Goal: Task Accomplishment & Management: Use online tool/utility

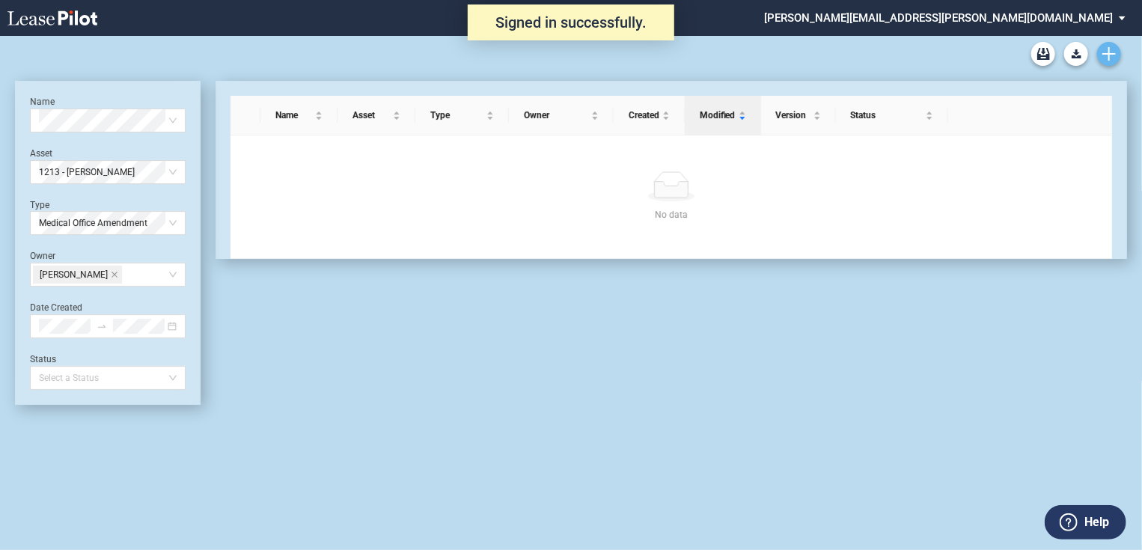
click at [1105, 54] on use "Create new document" at bounding box center [1108, 53] width 13 height 13
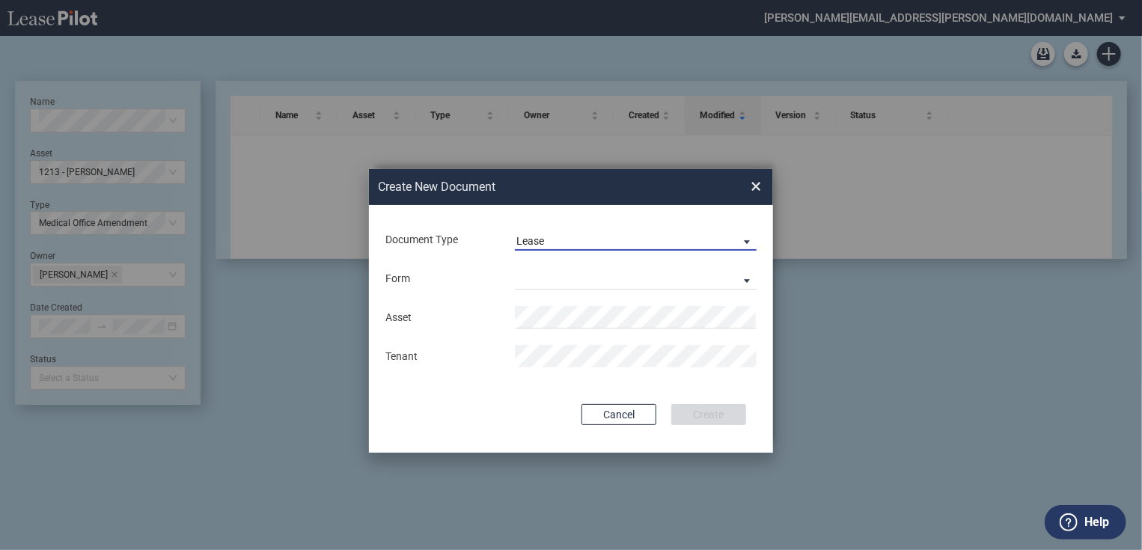
click at [545, 241] on span "Lease" at bounding box center [623, 241] width 215 height 15
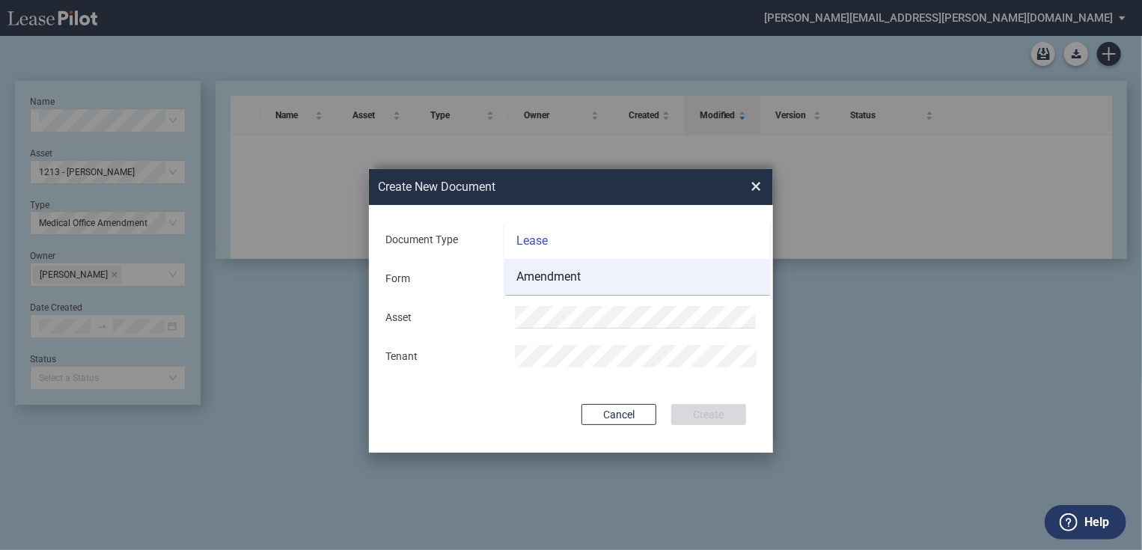
click at [550, 272] on div "Amendment" at bounding box center [548, 277] width 64 height 16
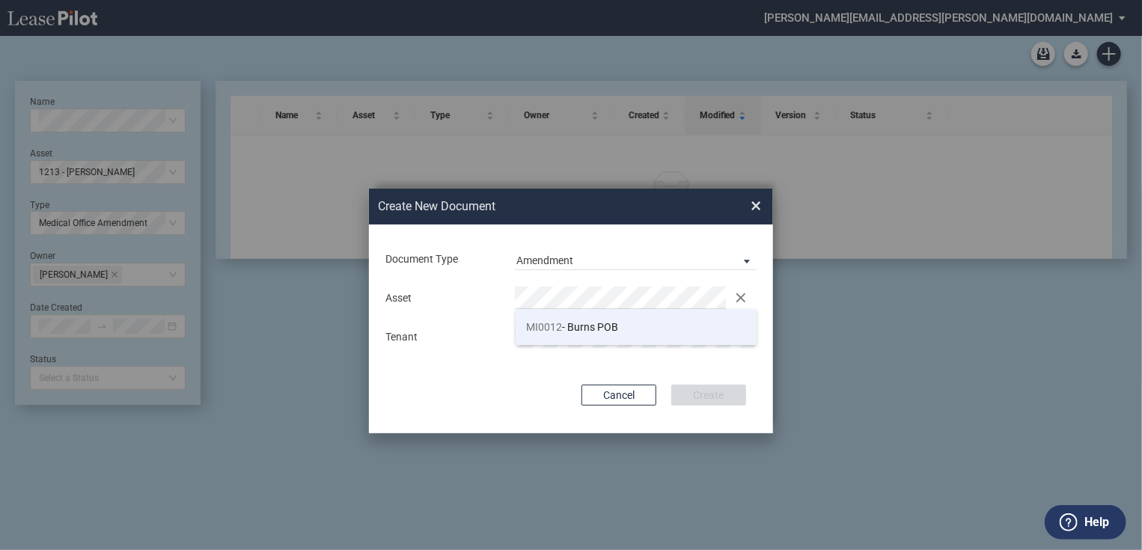
click at [548, 335] on li "MI0012 - Burns POB" at bounding box center [637, 327] width 242 height 36
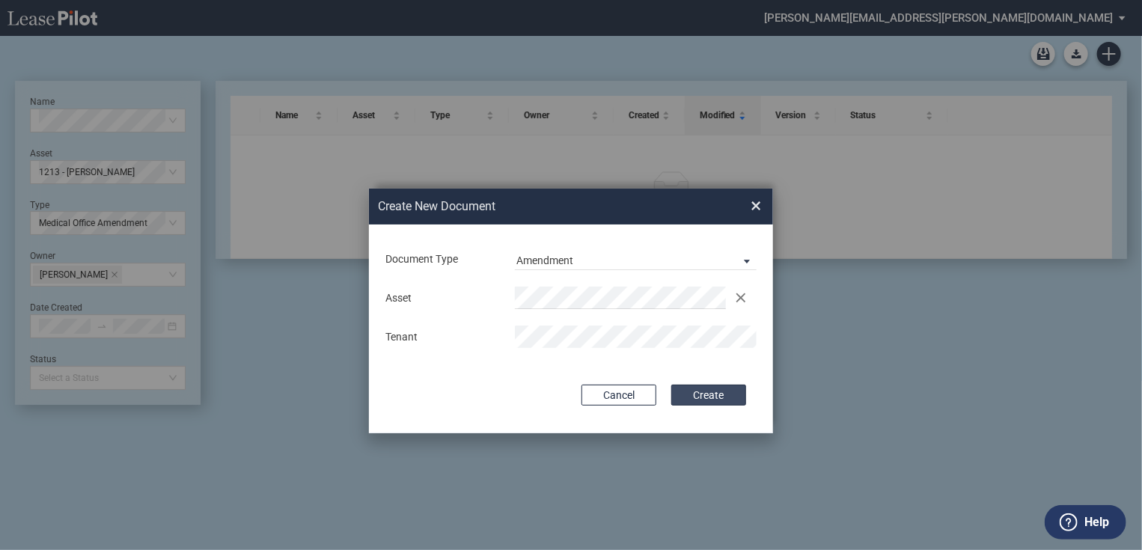
click at [713, 392] on button "Create" at bounding box center [708, 395] width 75 height 21
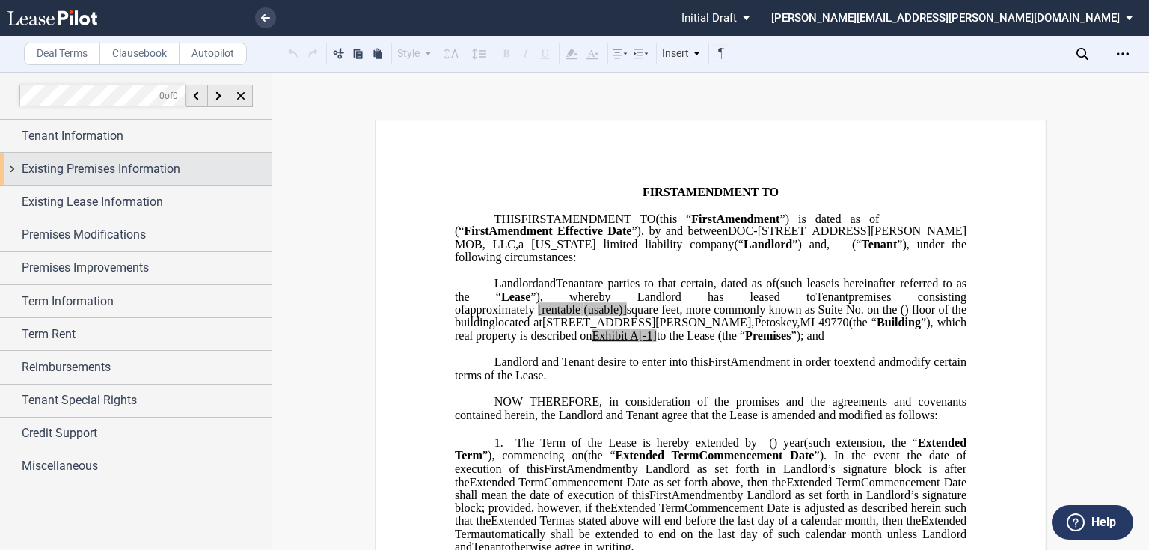
click at [96, 168] on span "Existing Premises Information" at bounding box center [101, 169] width 159 height 18
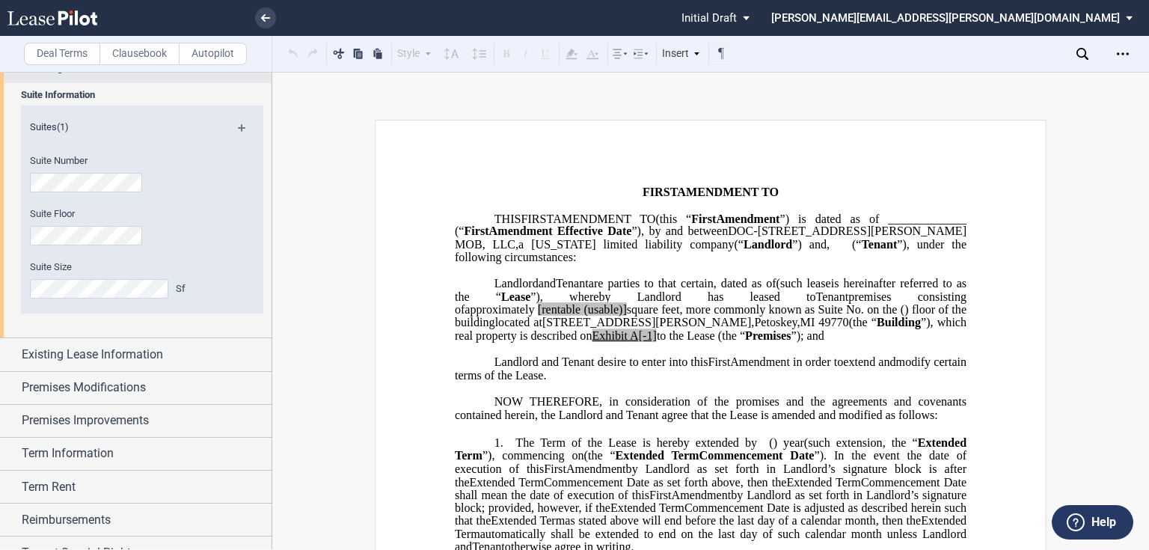
scroll to position [120, 0]
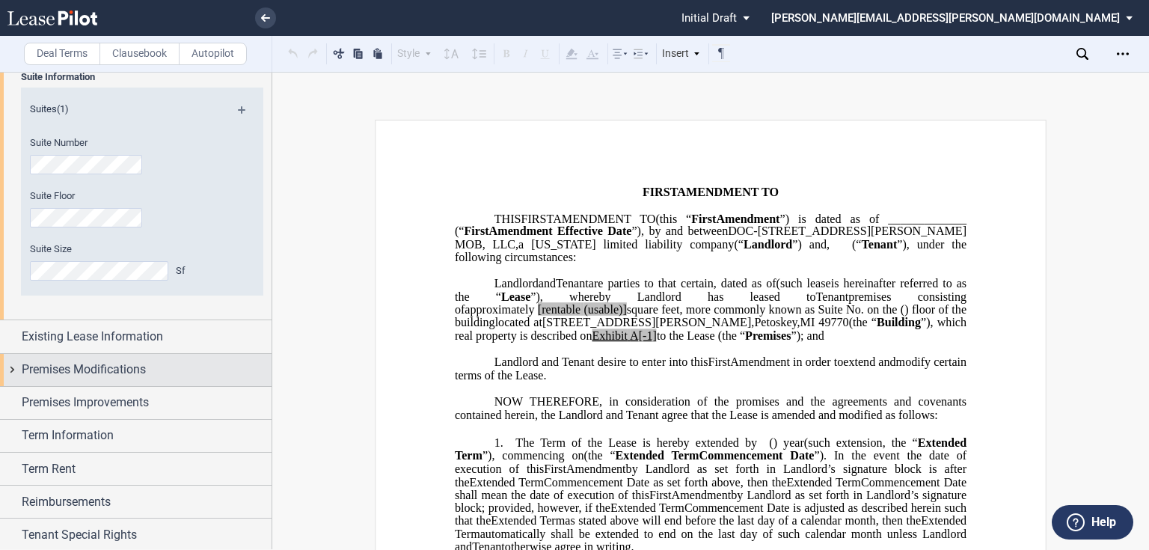
click at [93, 368] on span "Premises Modifications" at bounding box center [84, 370] width 124 height 18
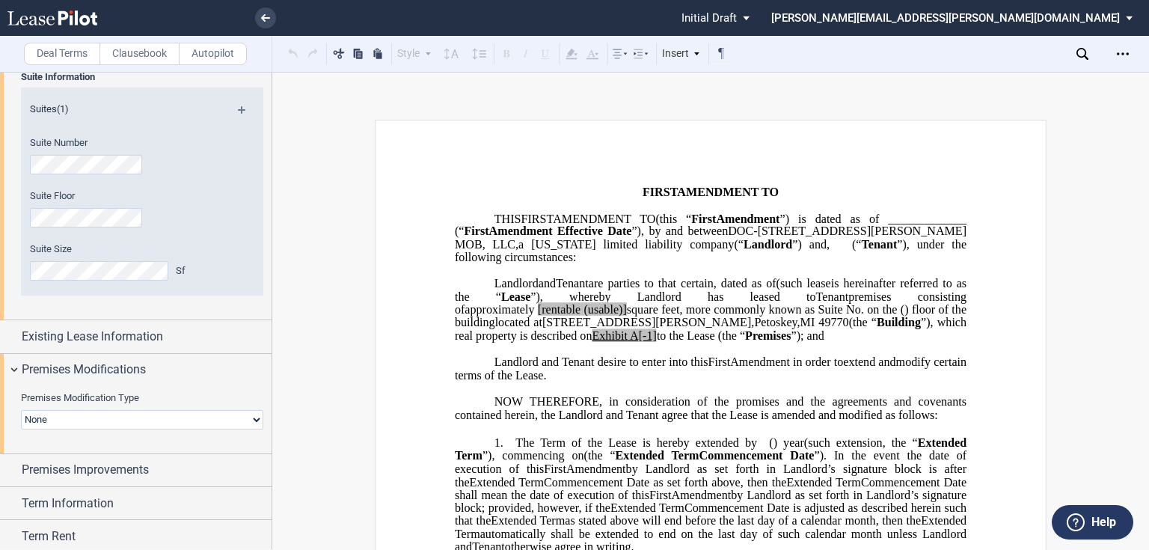
scroll to position [180, 0]
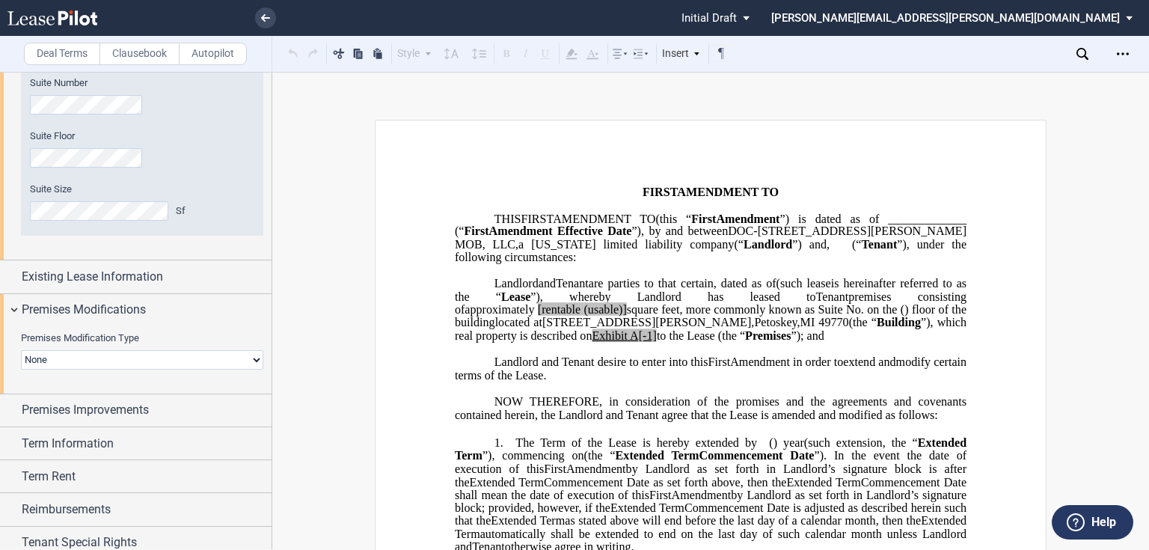
click at [109, 357] on select "None Expansion Relocation" at bounding box center [142, 359] width 242 height 19
select select "expansion"
click at [21, 350] on select "None Expansion Relocation" at bounding box center [142, 359] width 242 height 19
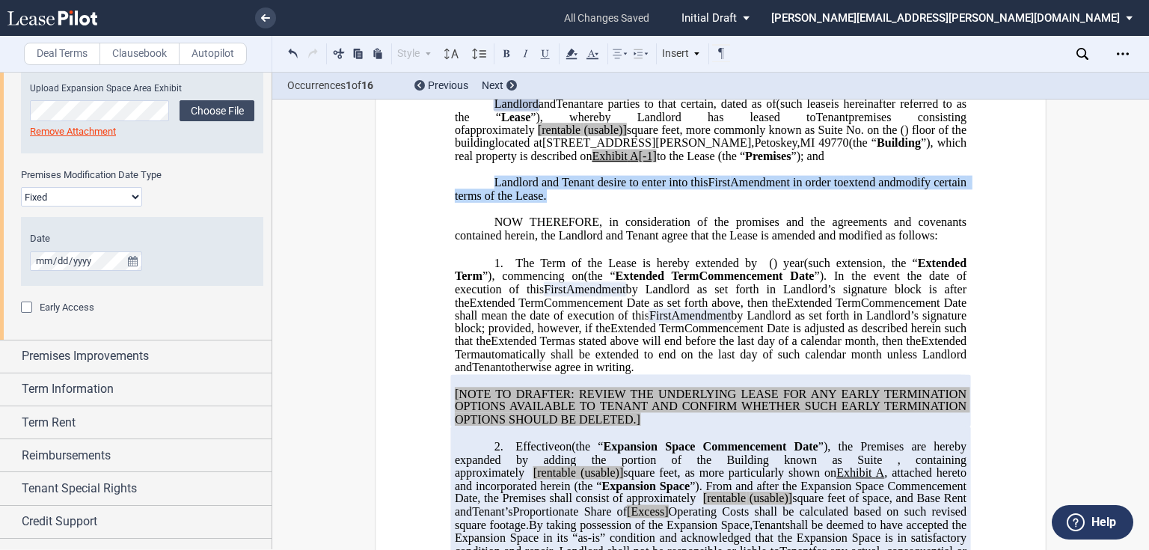
drag, startPoint x: 575, startPoint y: 207, endPoint x: 489, endPoint y: 192, distance: 86.5
click at [489, 192] on p "Landlord and Tenant desire to enter into this ﻿ ﻿ First Amendment in order to e…" at bounding box center [711, 189] width 512 height 26
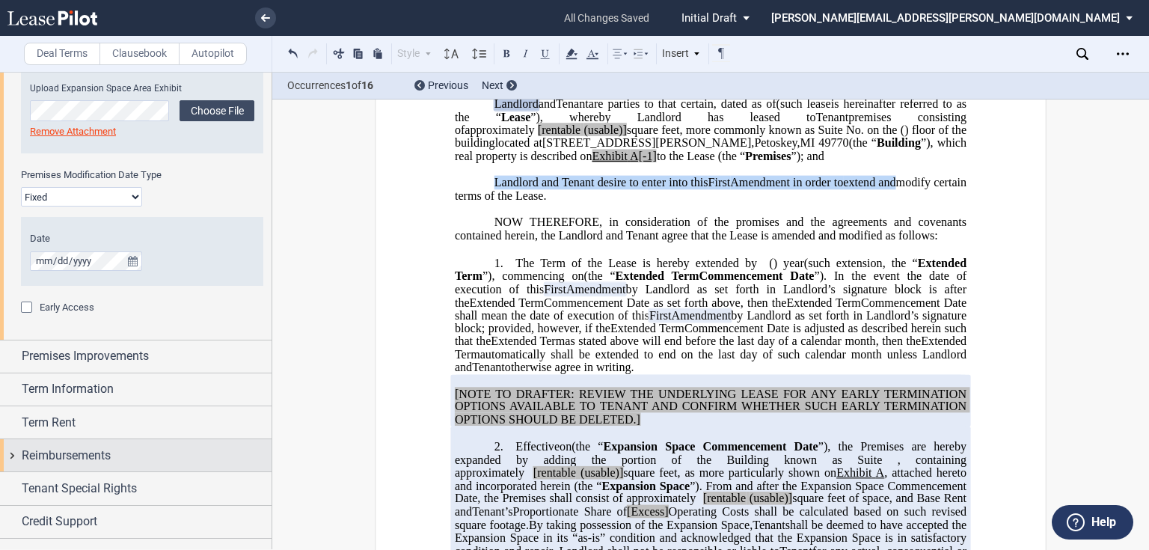
click at [87, 456] on span "Reimbursements" at bounding box center [66, 456] width 89 height 18
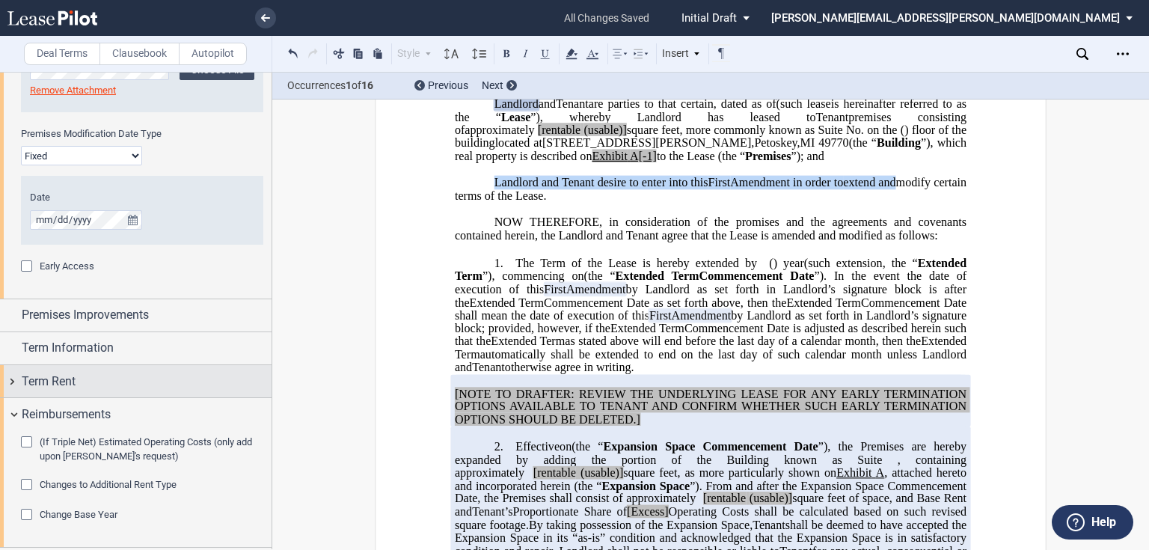
scroll to position [658, 0]
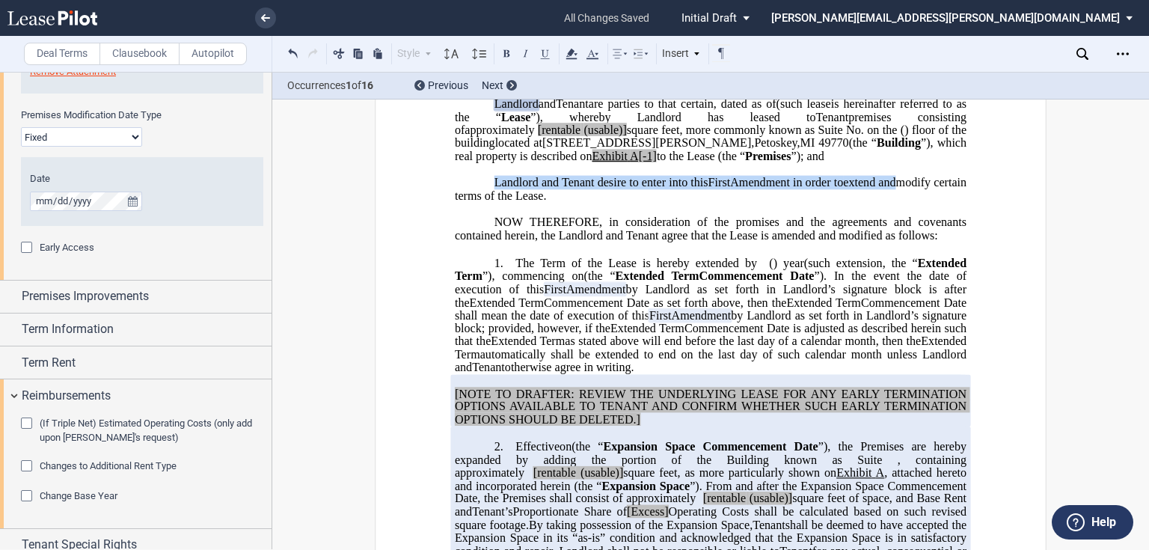
click at [31, 422] on div "(If Triple Net) Estimated Operating Costs (only add upon Tenant's request)" at bounding box center [28, 425] width 15 height 15
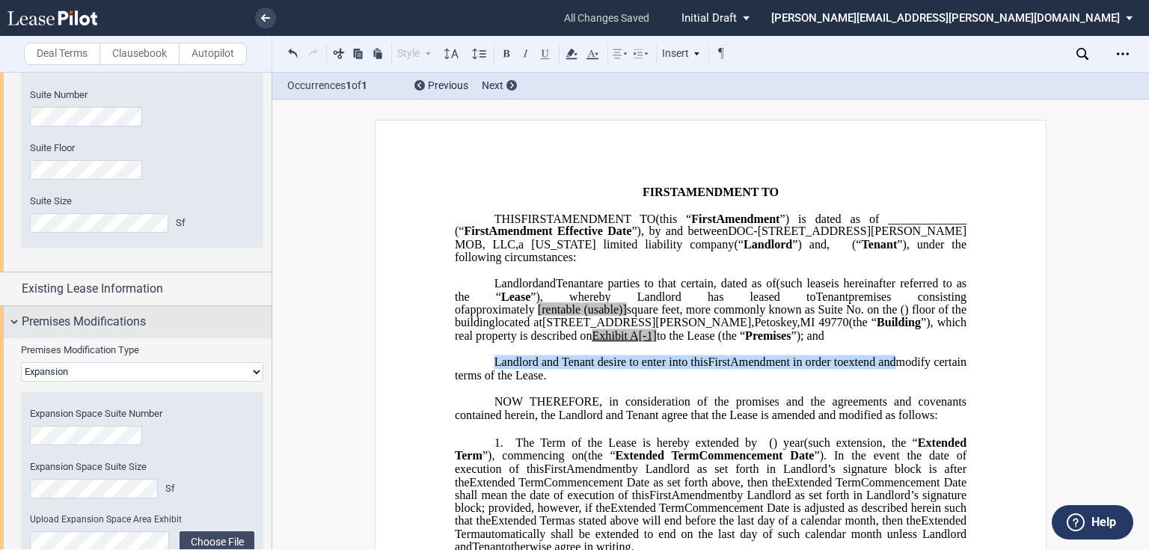
scroll to position [180, 0]
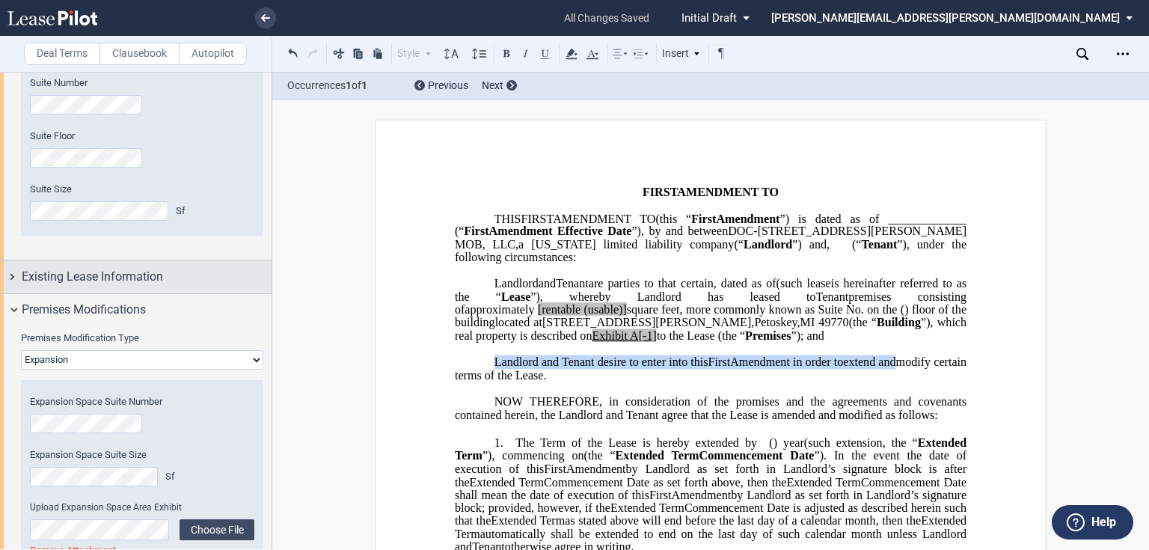
click at [16, 275] on div "Existing Lease Information" at bounding box center [136, 276] width 272 height 32
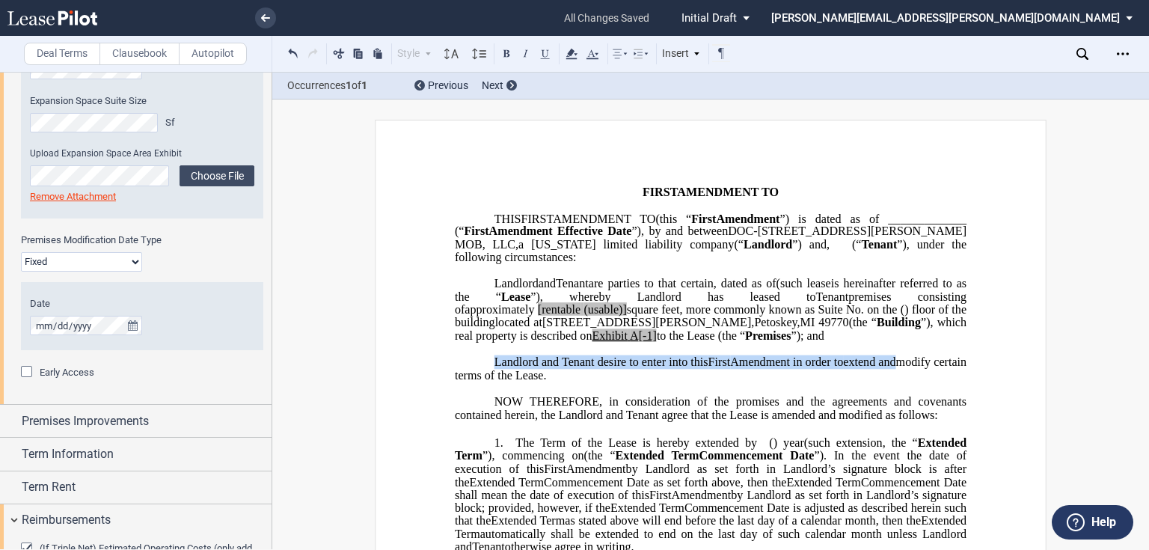
scroll to position [778, 0]
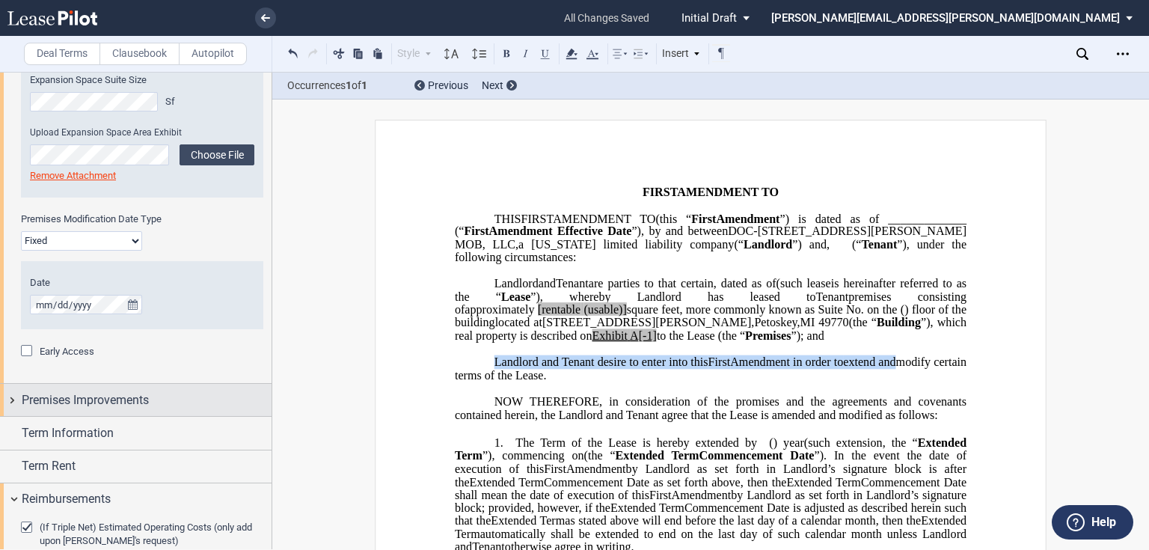
click at [85, 395] on span "Premises Improvements" at bounding box center [85, 400] width 127 height 18
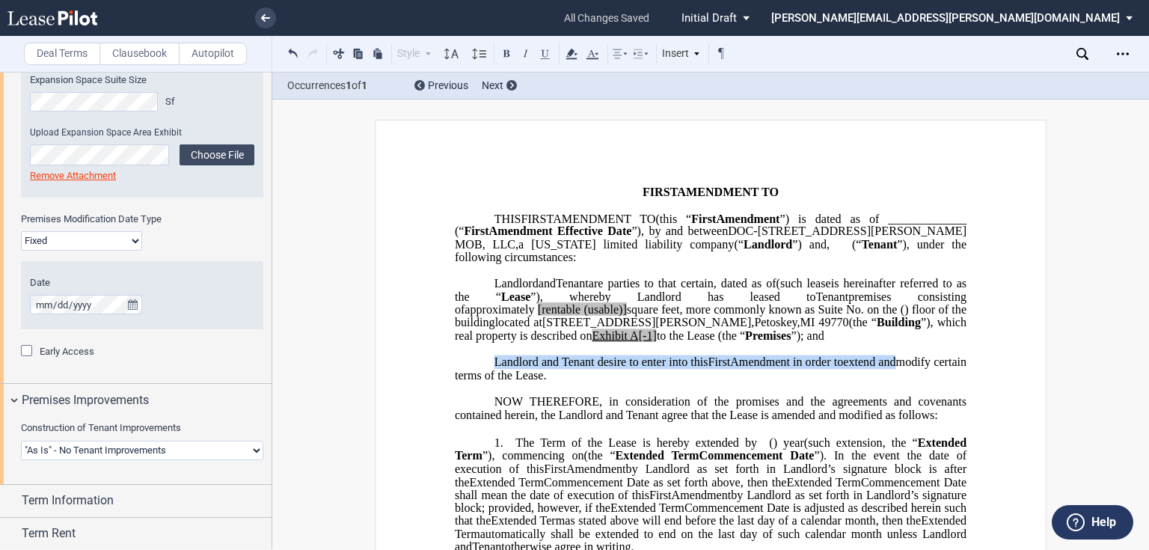
scroll to position [958, 0]
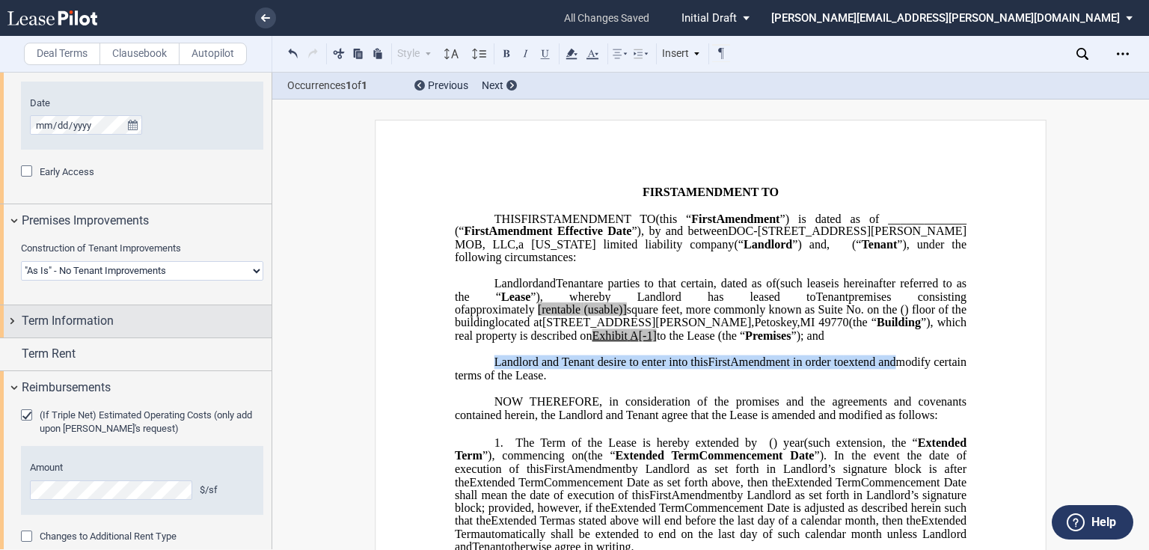
click at [79, 318] on span "Term Information" at bounding box center [68, 321] width 92 height 18
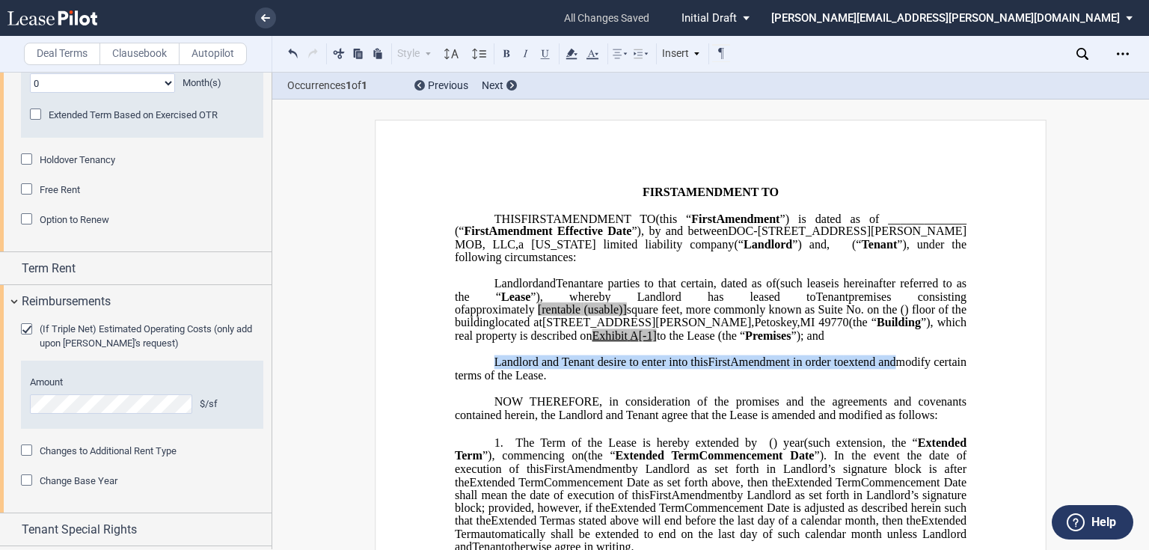
scroll to position [1377, 0]
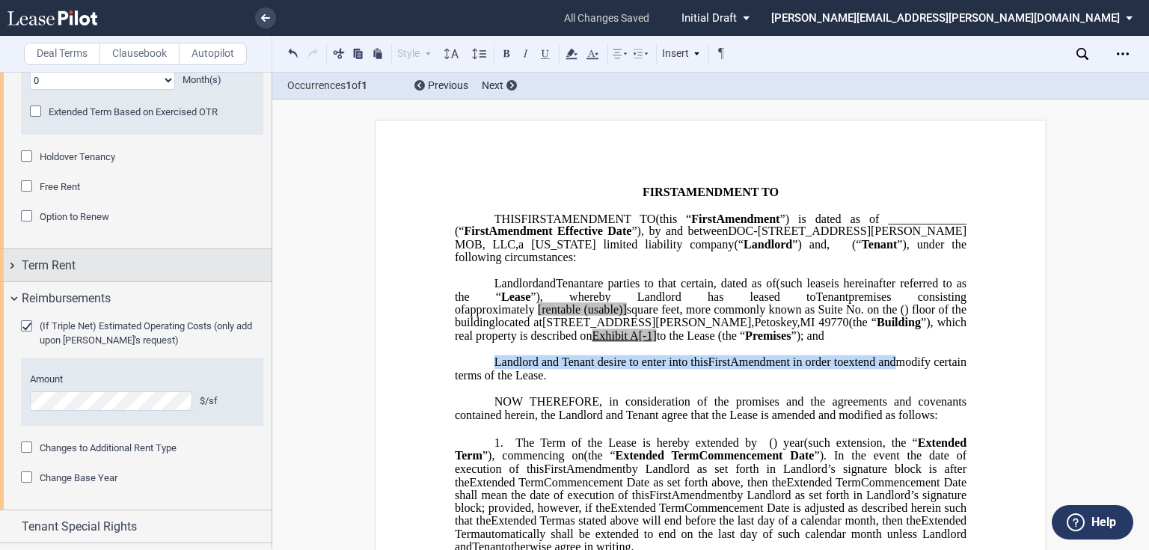
click at [48, 268] on span "Term Rent" at bounding box center [49, 266] width 54 height 18
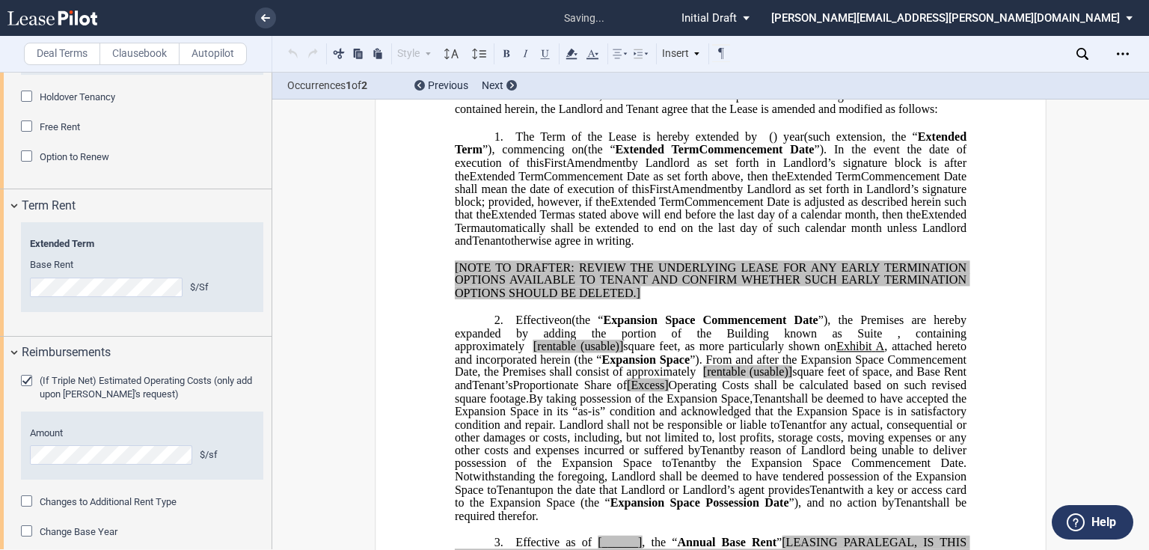
scroll to position [623, 0]
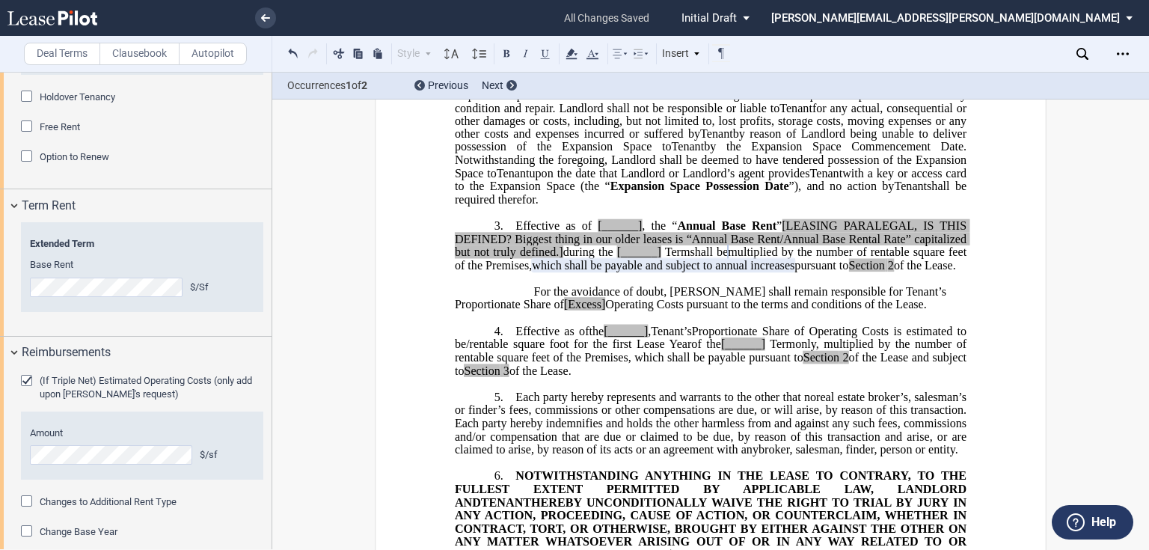
click at [25, 377] on div "(If Triple Net) Estimated Operating Costs (only add upon Tenant's request)" at bounding box center [28, 382] width 15 height 15
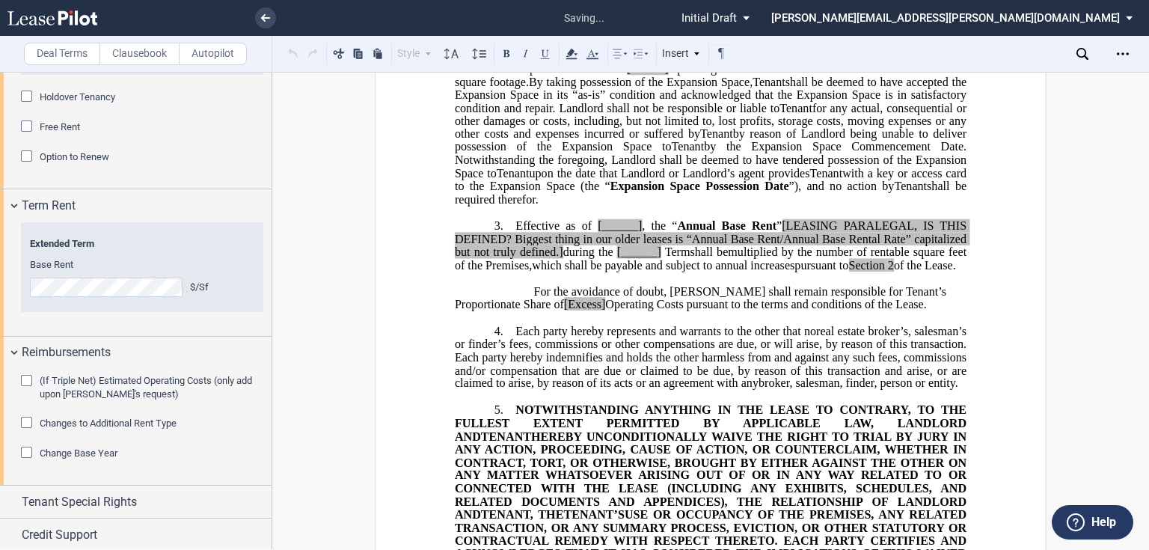
click at [25, 377] on div "(If Triple Net) Estimated Operating Costs (only add upon Tenant's request)" at bounding box center [28, 382] width 15 height 15
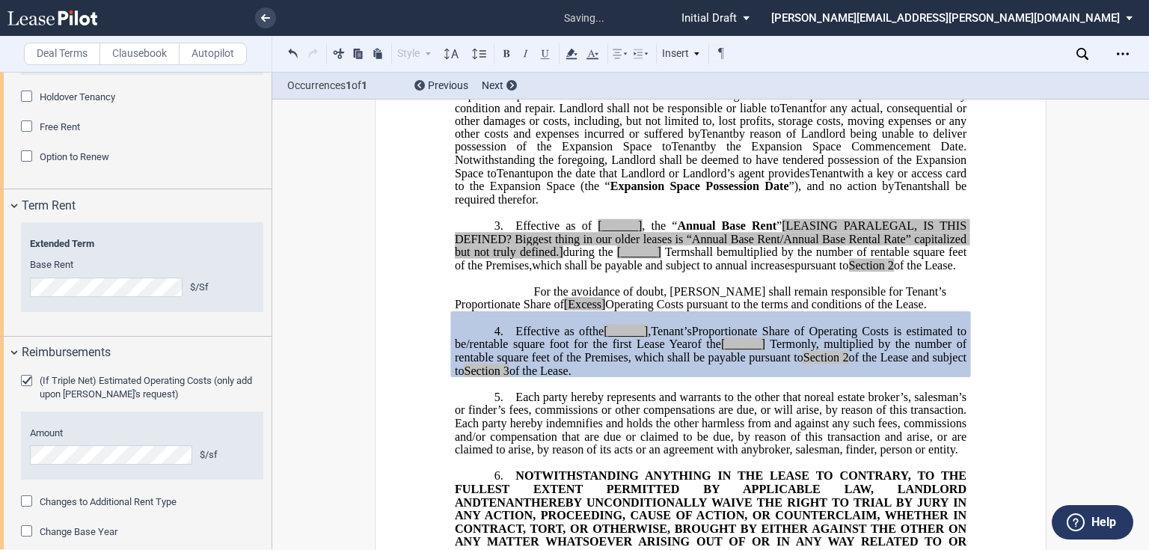
click at [25, 377] on div "(If Triple Net) Estimated Operating Costs (only add upon Tenant's request)" at bounding box center [28, 382] width 15 height 15
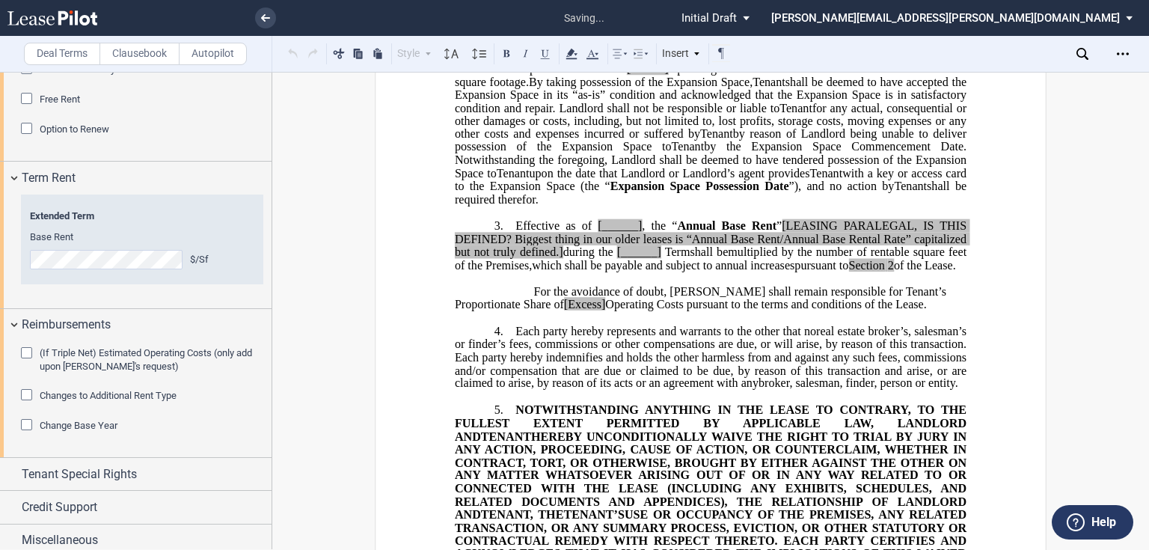
scroll to position [1470, 0]
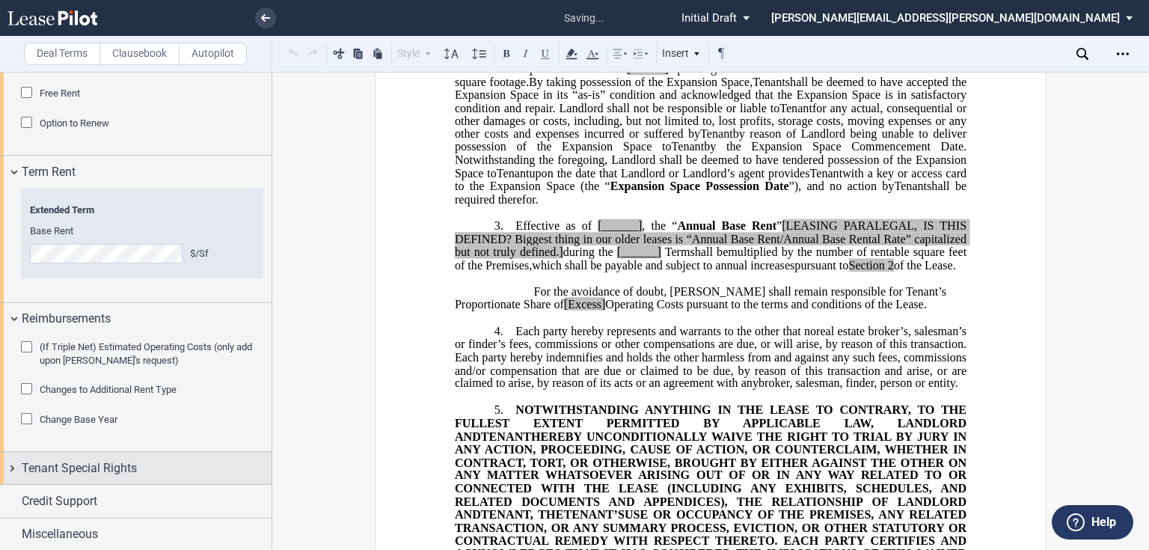
click at [7, 464] on div "Tenant Special Rights" at bounding box center [136, 468] width 272 height 32
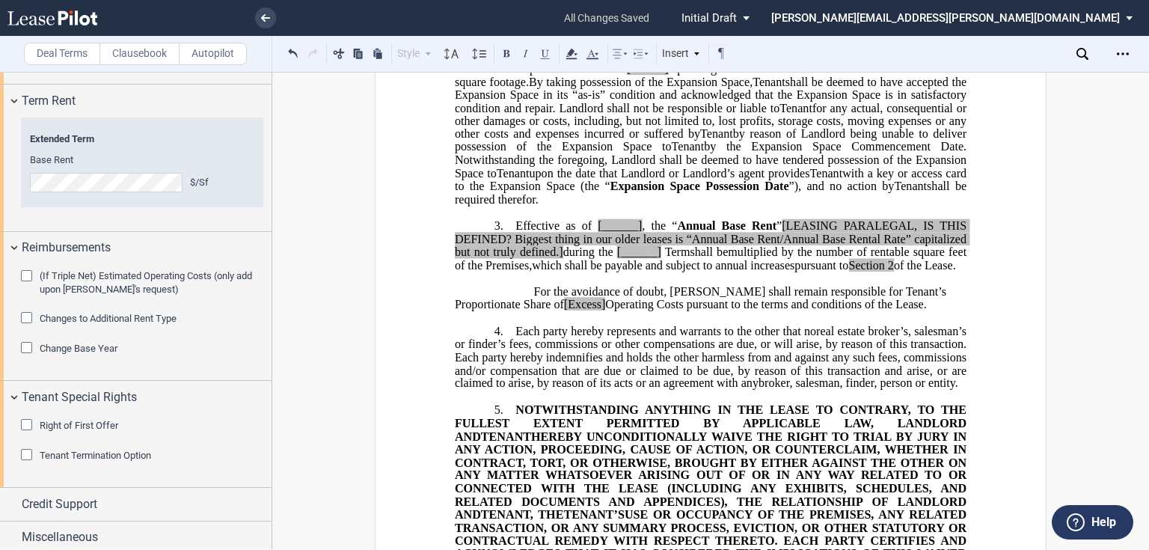
scroll to position [1544, 0]
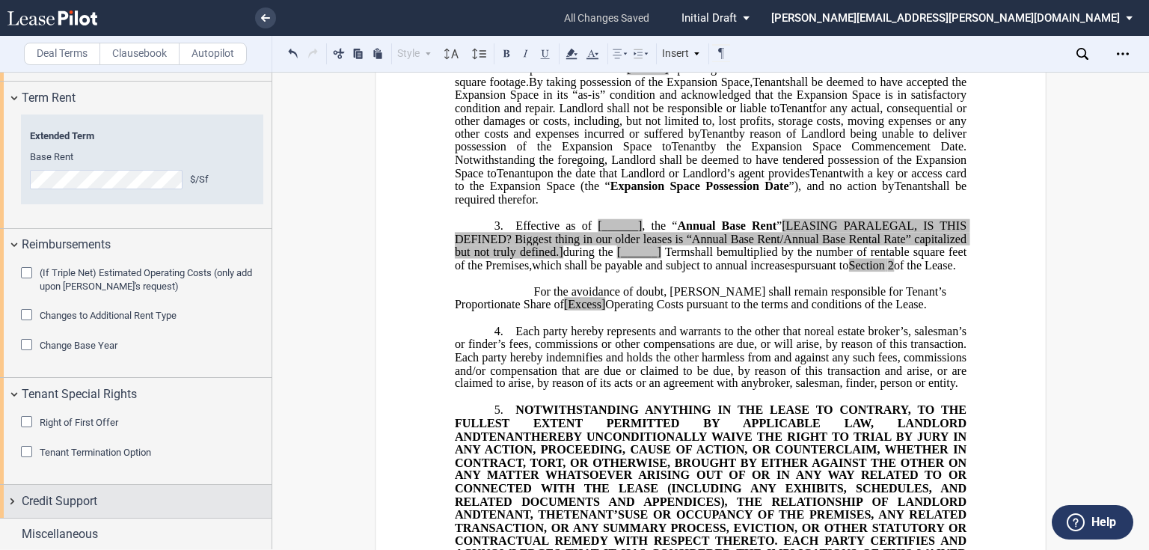
click at [22, 497] on span "Credit Support" at bounding box center [60, 501] width 76 height 18
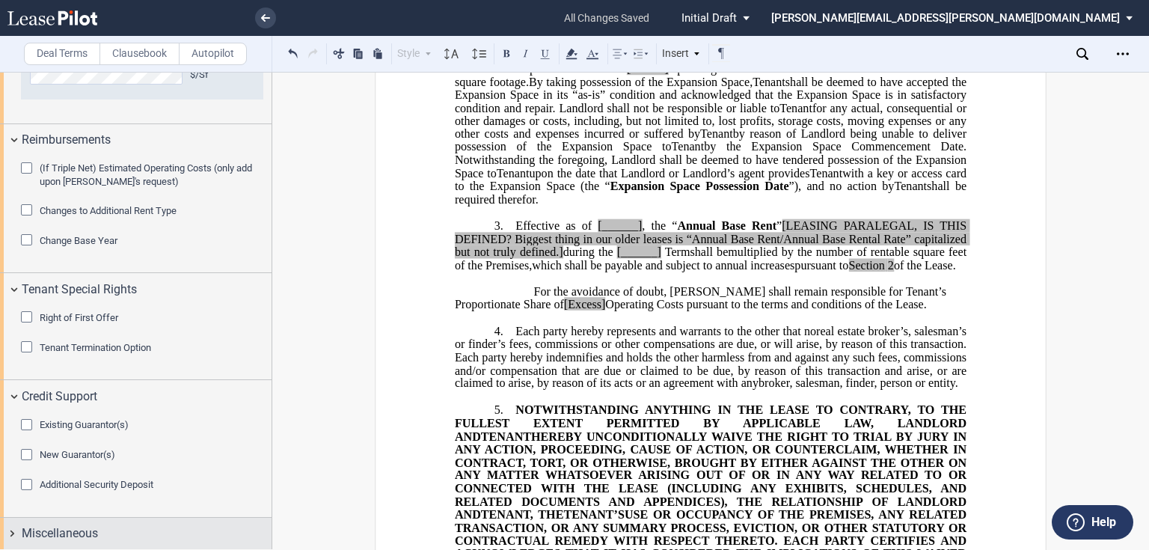
click at [25, 535] on span "Miscellaneous" at bounding box center [60, 534] width 76 height 18
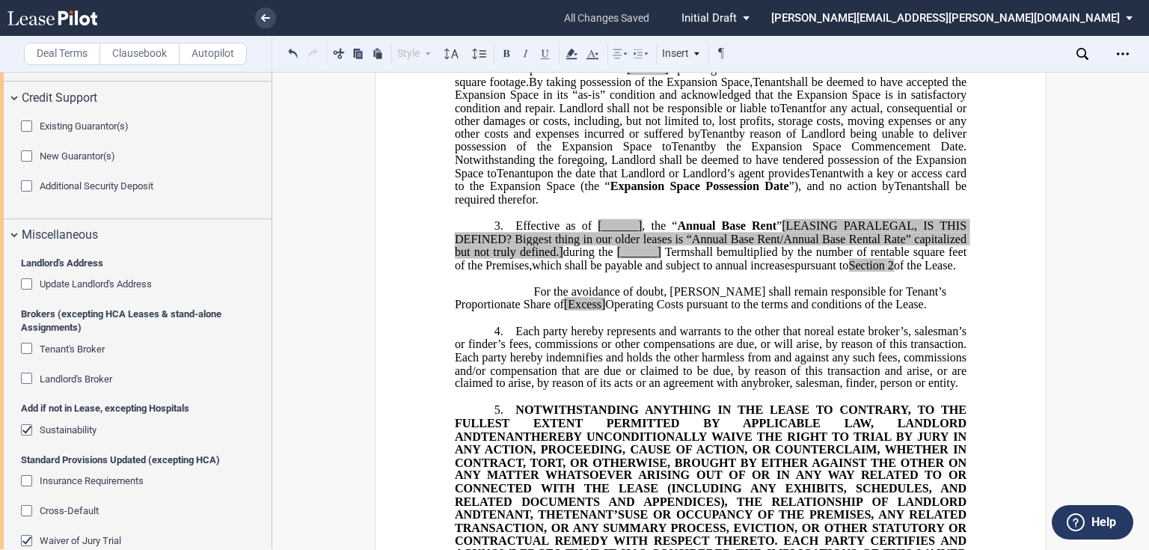
scroll to position [1949, 0]
click at [25, 375] on div "Landlord's Broker" at bounding box center [28, 379] width 15 height 15
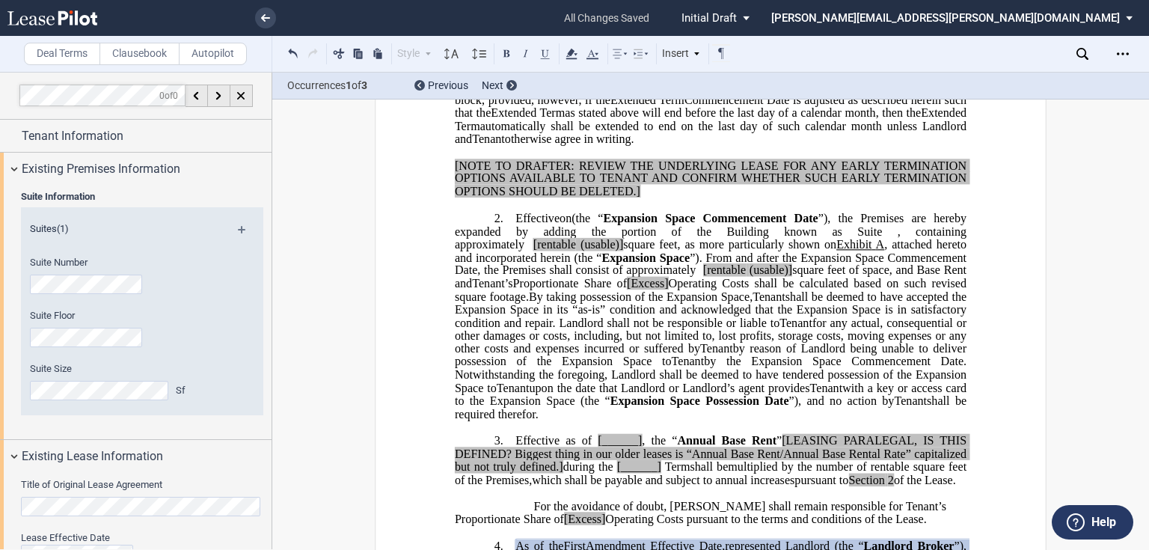
scroll to position [419, 0]
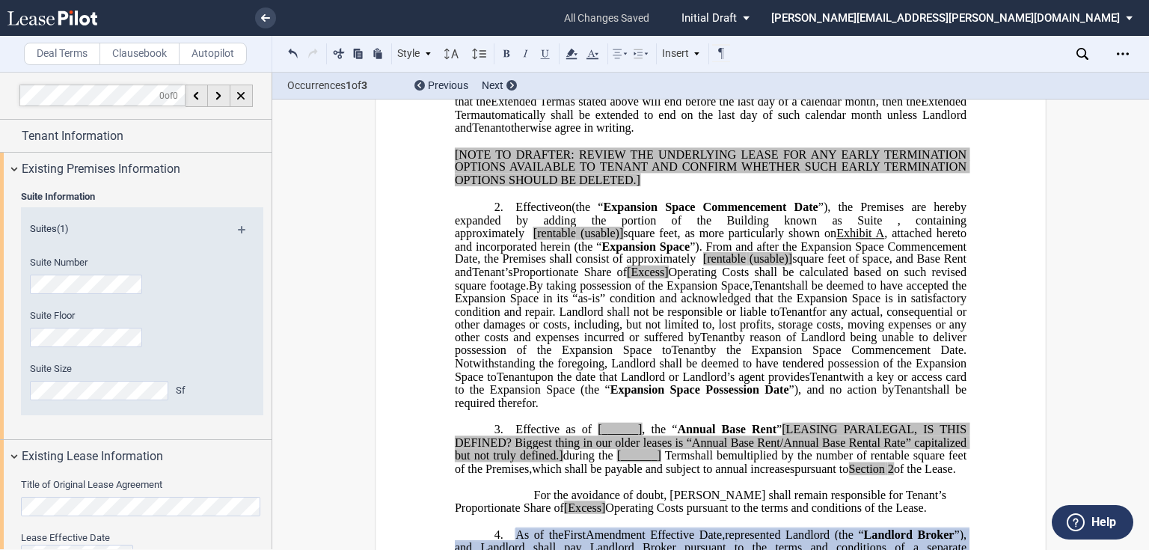
drag, startPoint x: 681, startPoint y: 413, endPoint x: 650, endPoint y: 299, distance: 118.7
click at [650, 299] on p "2. Effective on ﻿ ﻿ on the earlier of (i) the date upon which Assignee Tenant o…" at bounding box center [711, 306] width 512 height 210
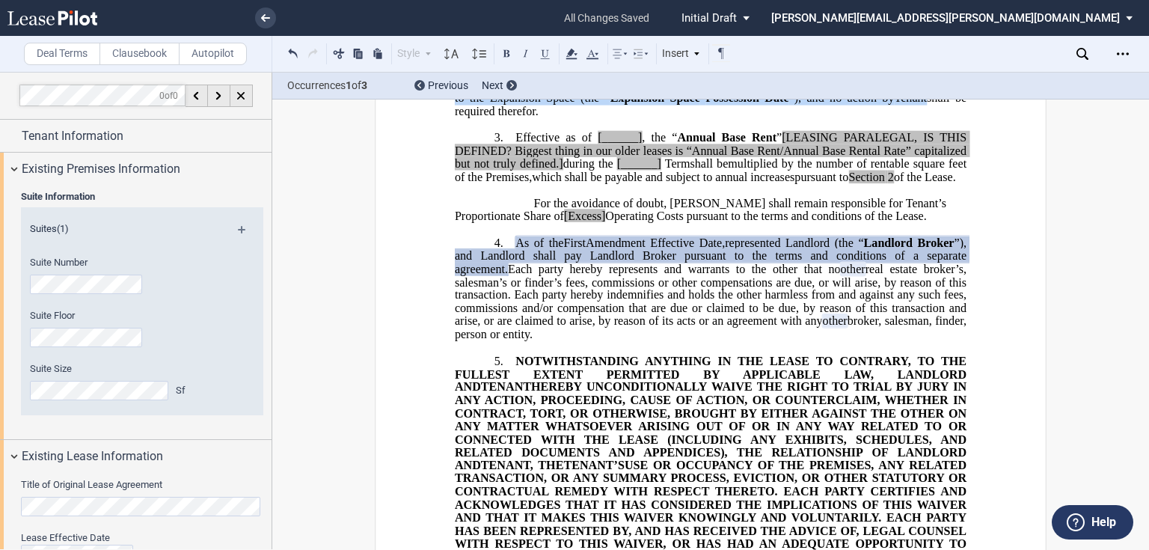
scroll to position [718, 0]
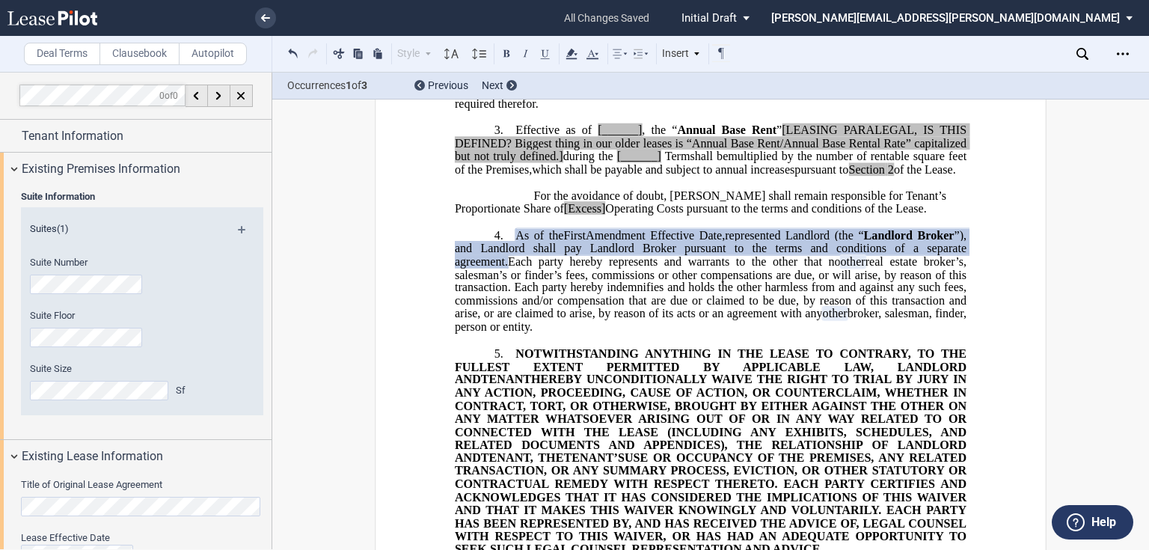
drag, startPoint x: 572, startPoint y: 352, endPoint x: 513, endPoint y: 257, distance: 111.7
click at [513, 257] on p "4. As of the ﻿ ﻿ First Amendment Effective Date, ﻿ ﻿ represented Landlord (the …" at bounding box center [711, 282] width 512 height 106
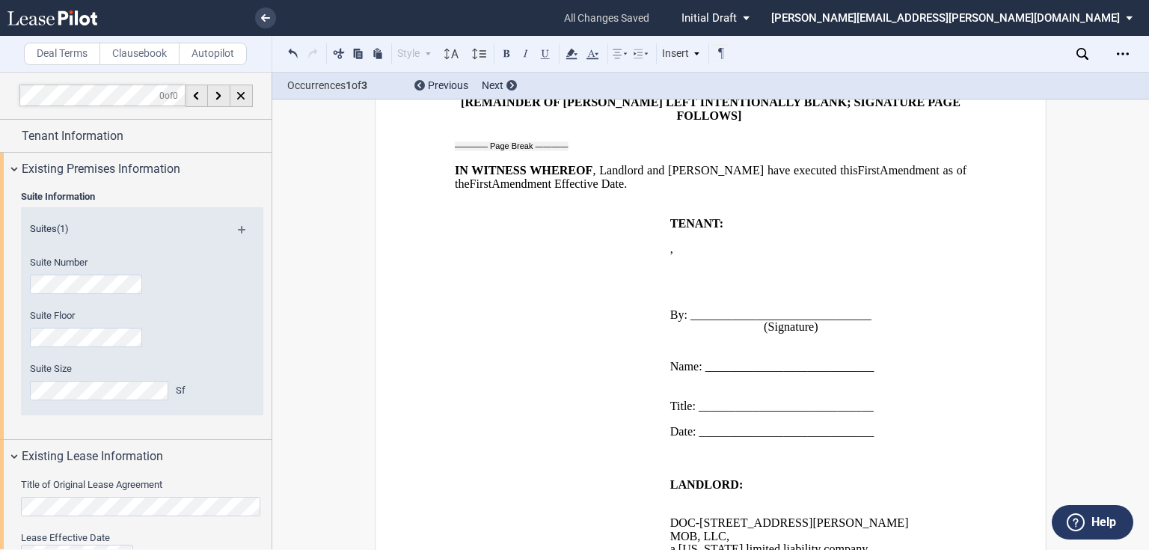
scroll to position [1975, 0]
